Goal: Browse casually: Explore the website without a specific task or goal

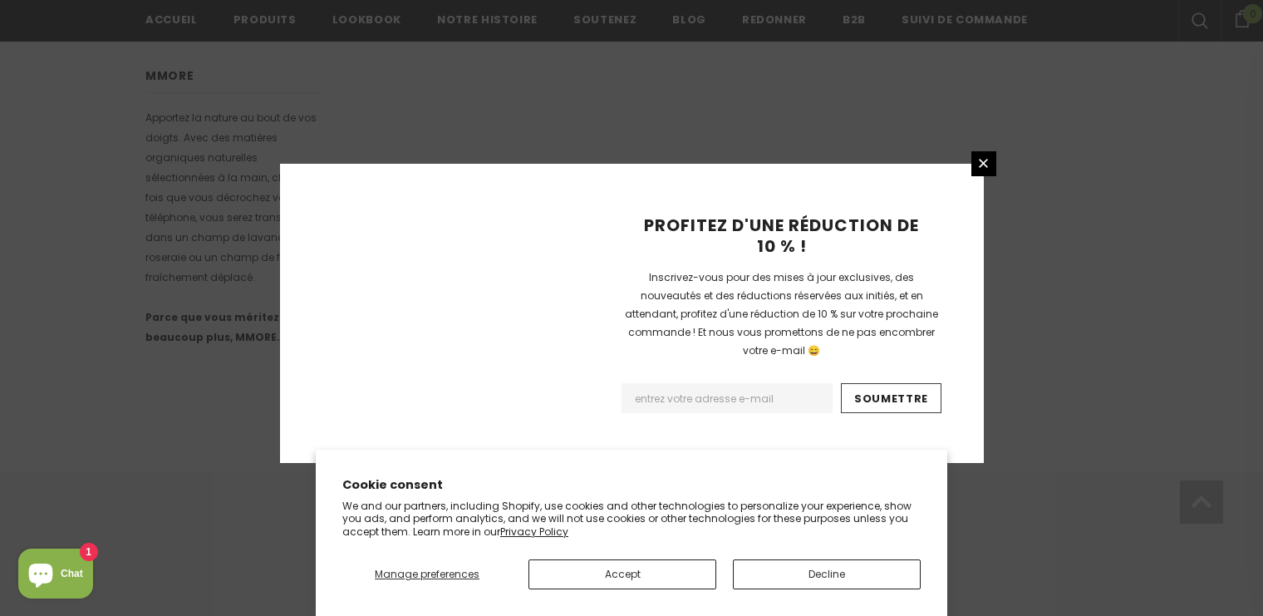
scroll to position [1127, 0]
